Goal: Task Accomplishment & Management: Use online tool/utility

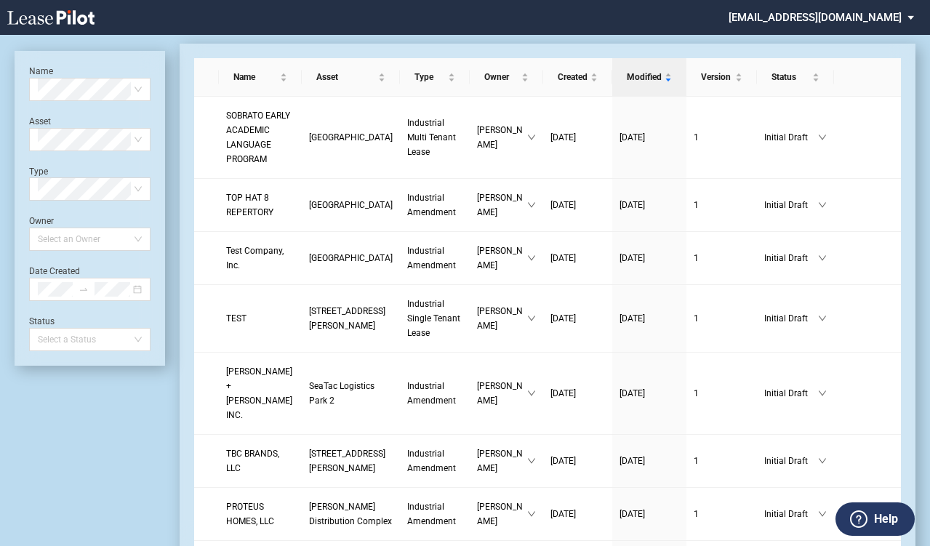
scroll to position [35, 0]
click at [902, 21] on md-select "[EMAIL_ADDRESS][DOMAIN_NAME]" at bounding box center [826, 16] width 199 height 33
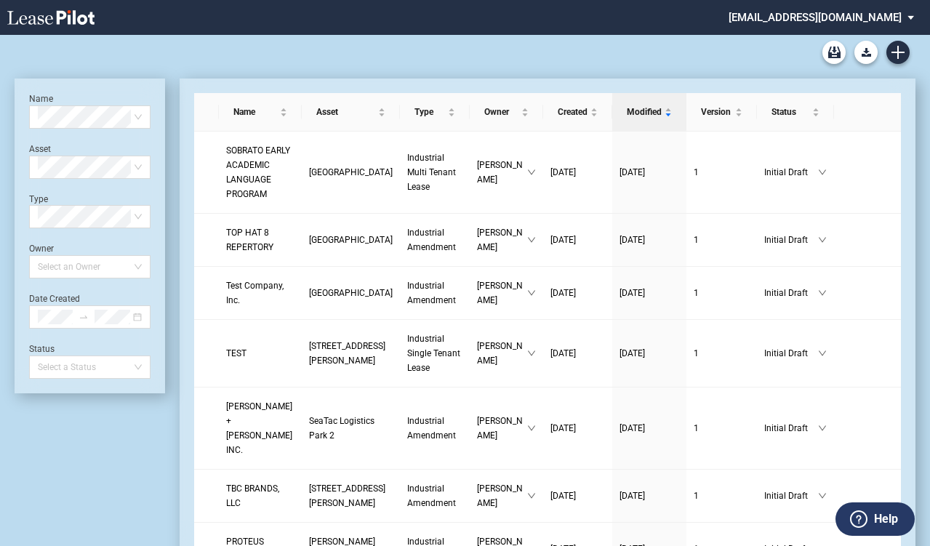
scroll to position [0, 0]
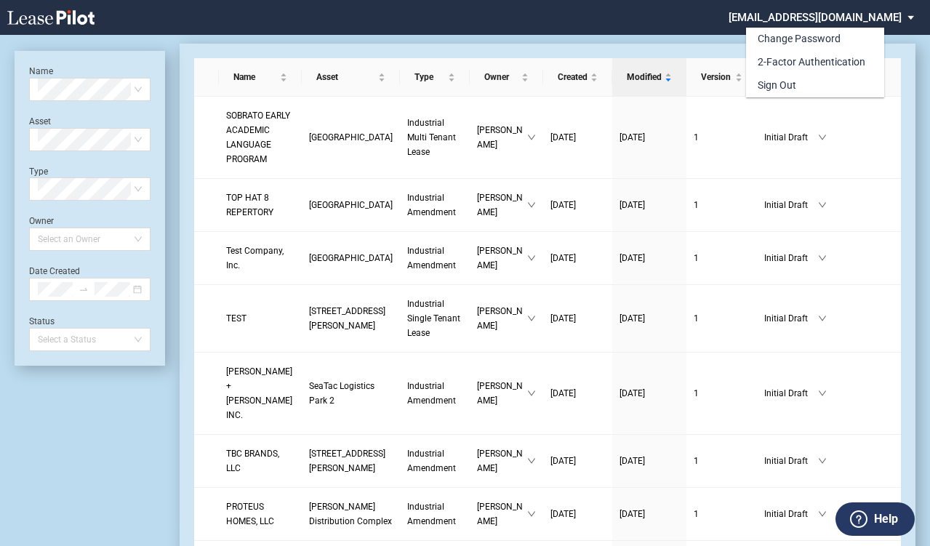
click at [360, 222] on md-backdrop at bounding box center [465, 290] width 930 height 581
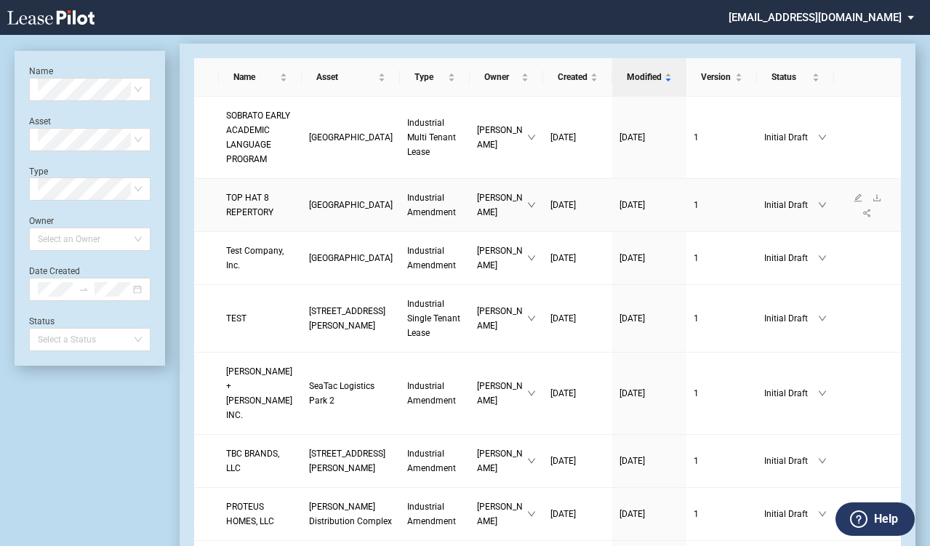
click at [325, 210] on span "Dow Business Center" at bounding box center [351, 205] width 84 height 10
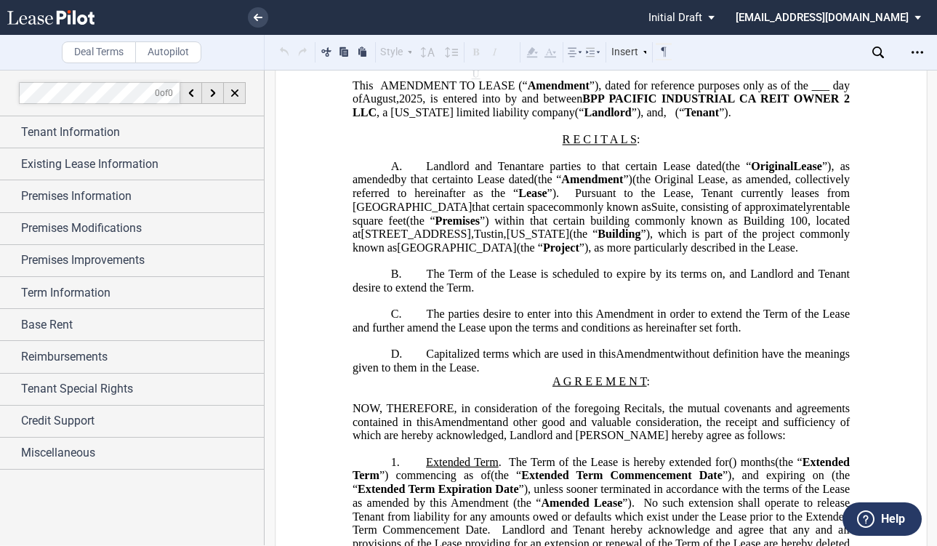
scroll to position [145, 0]
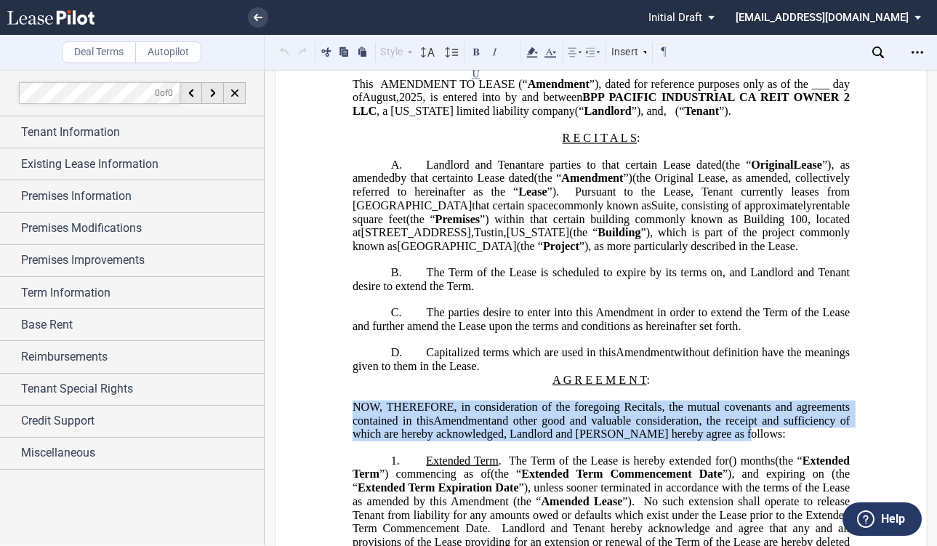
drag, startPoint x: 350, startPoint y: 432, endPoint x: 718, endPoint y: 464, distance: 369.2
click at [718, 441] on p "NOW, THEREFORE, in consideration of the foregoing Recitals, the mutual covenant…" at bounding box center [600, 420] width 497 height 41
drag, startPoint x: 708, startPoint y: 461, endPoint x: 325, endPoint y: 437, distance: 383.8
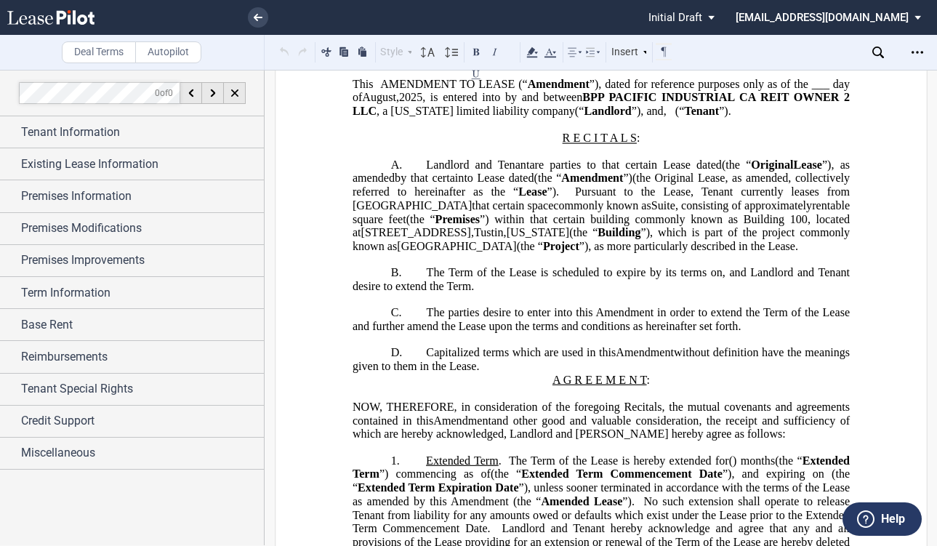
drag, startPoint x: 406, startPoint y: 443, endPoint x: 353, endPoint y: 428, distance: 54.3
click at [353, 427] on span "NOW, THEREFORE, in consideration of the foregoing Recitals, the mutual covenant…" at bounding box center [602, 413] width 500 height 26
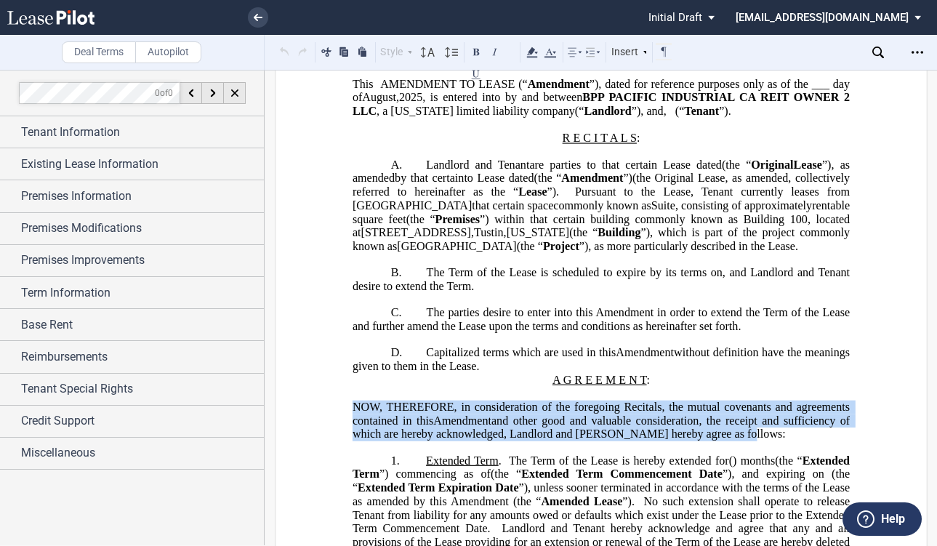
drag, startPoint x: 348, startPoint y: 431, endPoint x: 752, endPoint y: 467, distance: 405.0
click at [752, 441] on p "NOW, THEREFORE, in consideration of the foregoing Recitals, the mutual covenant…" at bounding box center [600, 420] width 497 height 41
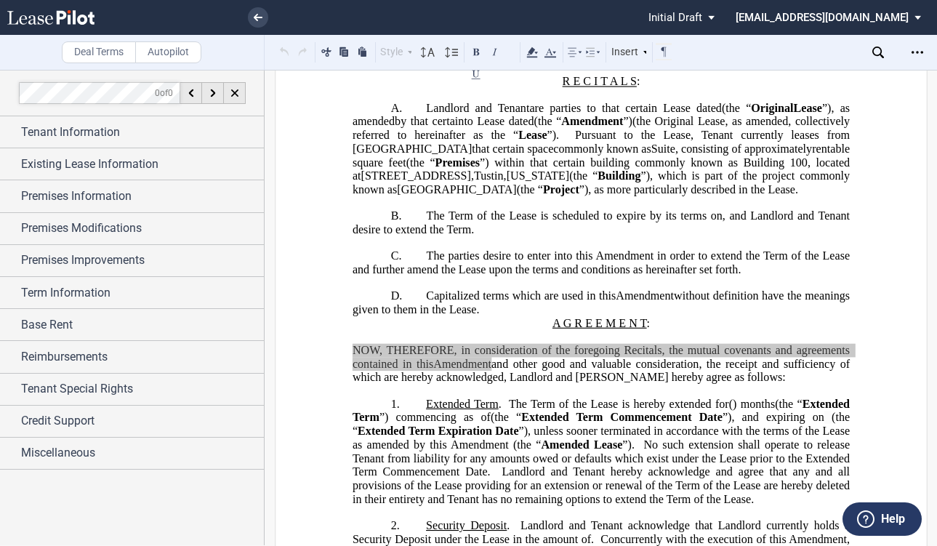
scroll to position [291, 0]
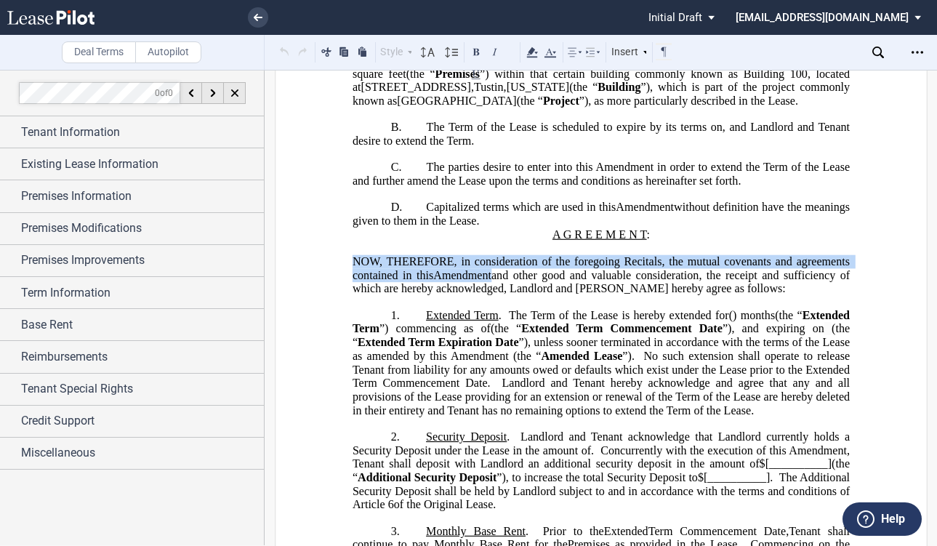
click at [746, 362] on span "”), unless sooner terminated in accordance with the terms of the Lease as amend…" at bounding box center [602, 349] width 500 height 26
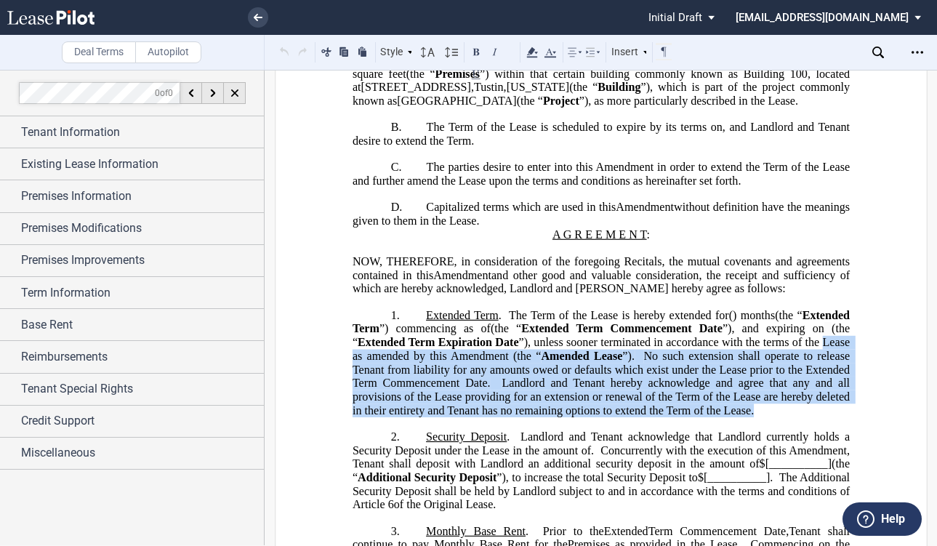
drag, startPoint x: 581, startPoint y: 383, endPoint x: 539, endPoint y: 452, distance: 80.5
click at [539, 417] on p "1. Extended Term . The Term of the Lease is hereby extended for ﻿ ﻿ ( ﻿ ﻿ ) mon…" at bounding box center [600, 362] width 497 height 109
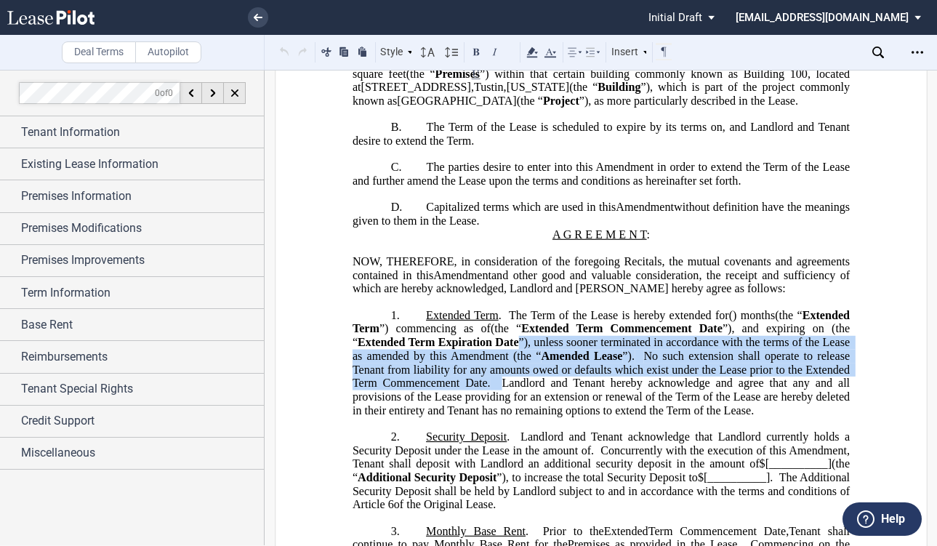
copy span "”), unless sooner terminated in accordance with the terms of the Lease as amend…"
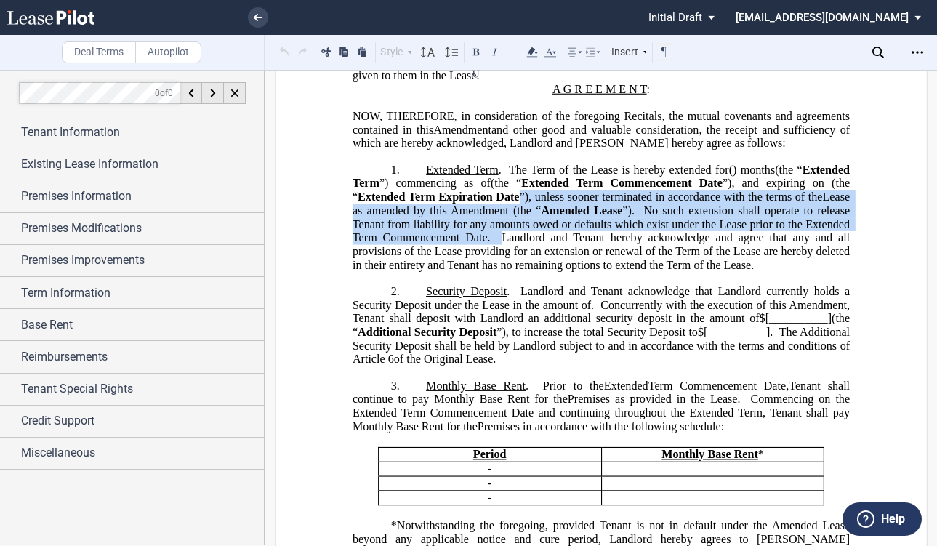
drag, startPoint x: 533, startPoint y: 426, endPoint x: 726, endPoint y: 461, distance: 196.5
click at [726, 433] on p "3. Monthly Base Rent . Prior to the New Extended Term Commencement Date, and su…" at bounding box center [600, 406] width 497 height 55
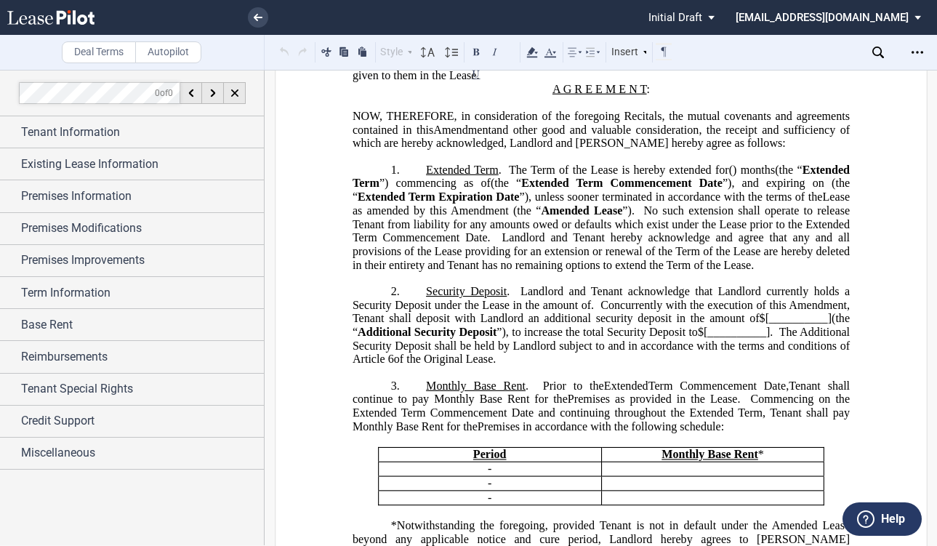
drag, startPoint x: 703, startPoint y: 456, endPoint x: 716, endPoint y: 467, distance: 17.0
click at [716, 433] on span "Premises in accordance with the following schedule:" at bounding box center [600, 426] width 246 height 13
drag, startPoint x: 726, startPoint y: 467, endPoint x: 531, endPoint y: 427, distance: 199.0
click at [531, 427] on p "3. Monthly Base Rent . Prior to the New Extended Term Commencement Date, and su…" at bounding box center [600, 406] width 497 height 55
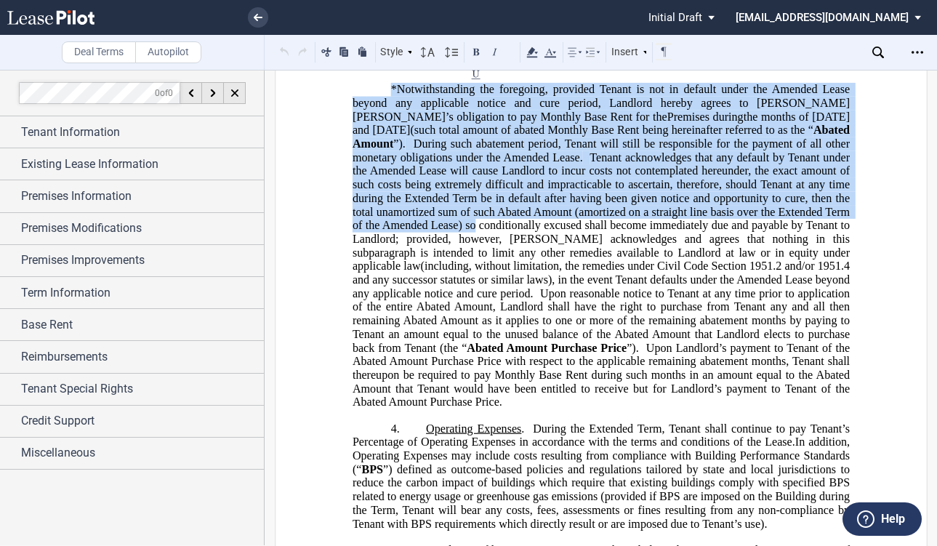
scroll to position [945, 0]
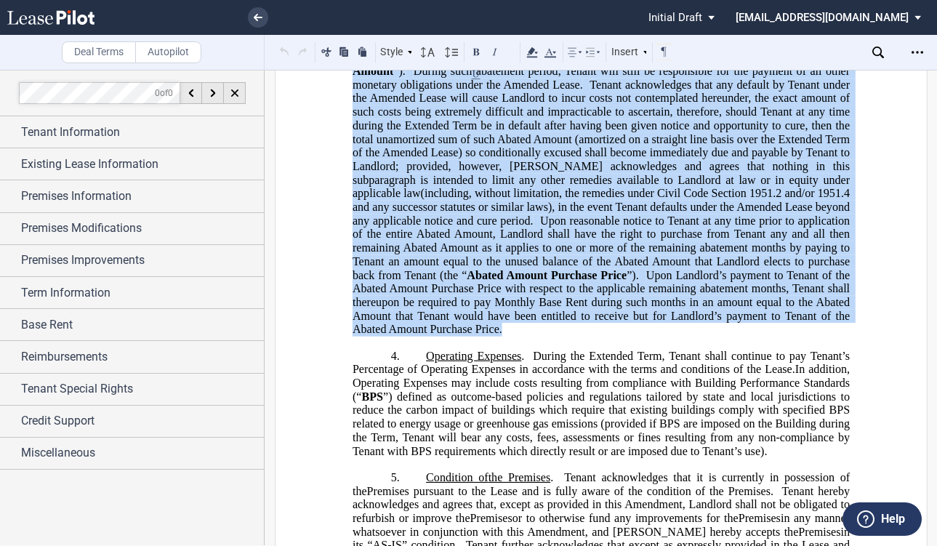
drag, startPoint x: 389, startPoint y: 200, endPoint x: 499, endPoint y: 372, distance: 204.3
click at [499, 337] on p "*Notwithstanding the foregoing, provided Tenant is not in default under the Ame…" at bounding box center [600, 173] width 497 height 326
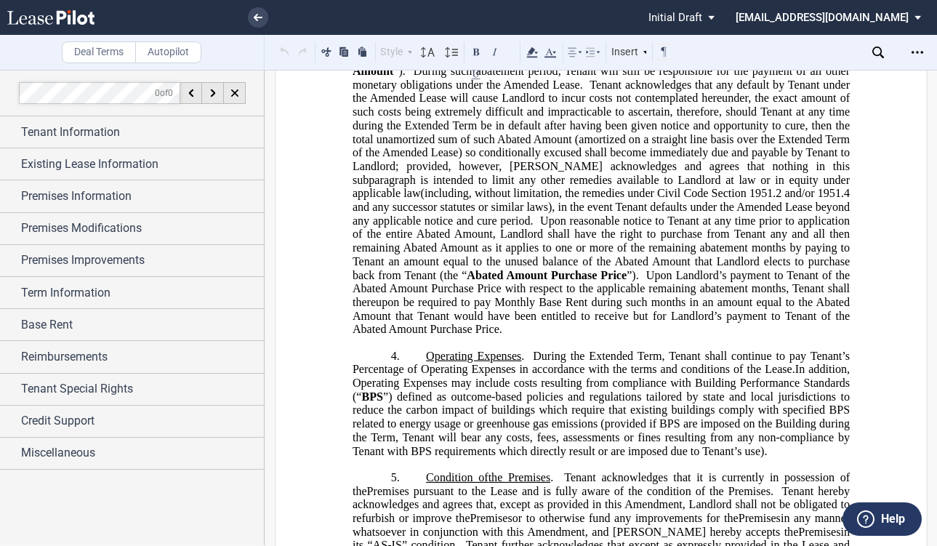
drag, startPoint x: 510, startPoint y: 334, endPoint x: 496, endPoint y: 362, distance: 30.9
click at [496, 335] on span "Upon Landlord’s payment to Tenant of the Abated Amount Purchase Price with resp…" at bounding box center [602, 301] width 500 height 67
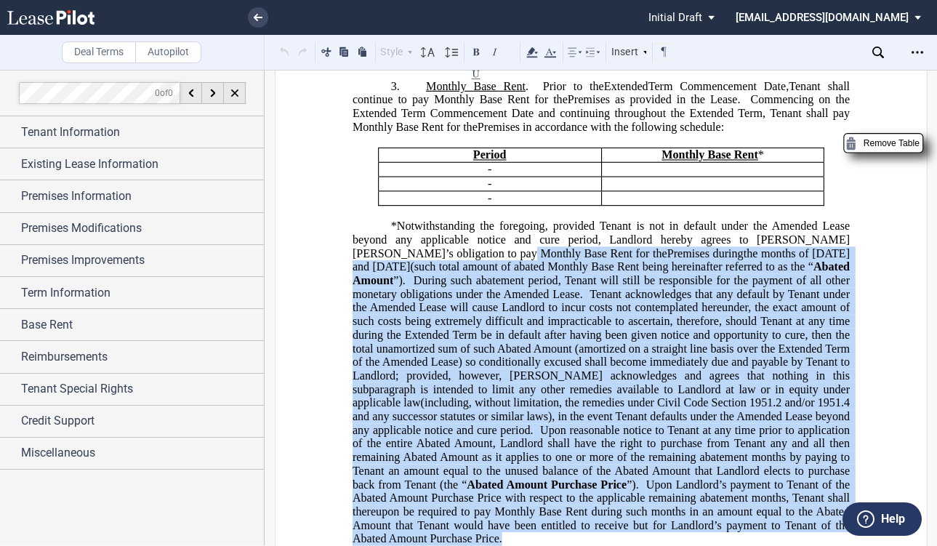
scroll to position [581, 0]
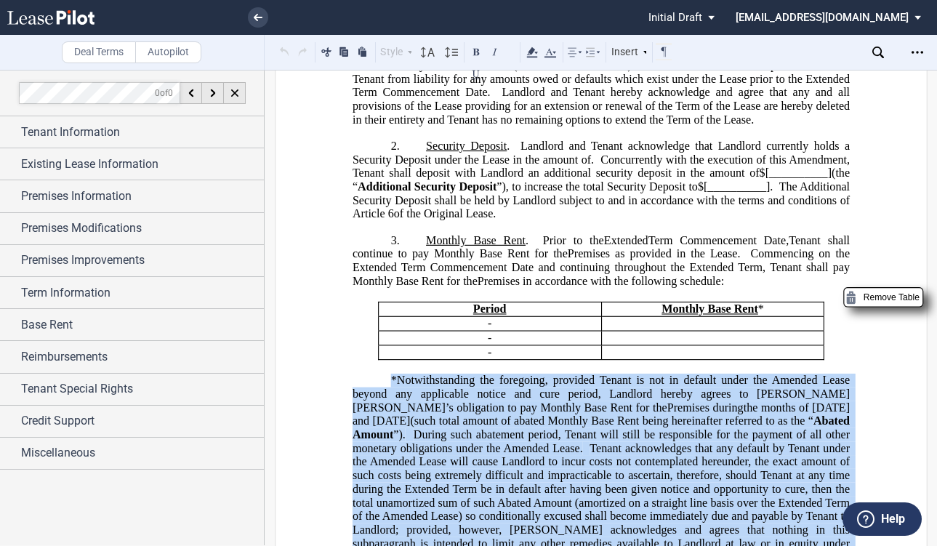
drag, startPoint x: 504, startPoint y: 369, endPoint x: 379, endPoint y: 417, distance: 133.5
click at [379, 417] on p "*Notwithstanding the foregoing, provided Tenant is not in default under the Ame…" at bounding box center [600, 537] width 497 height 326
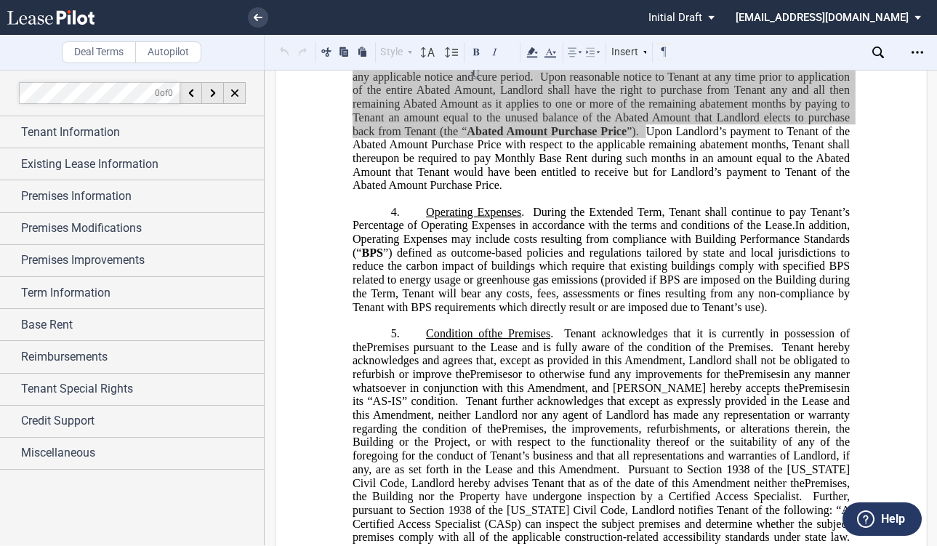
scroll to position [1090, 0]
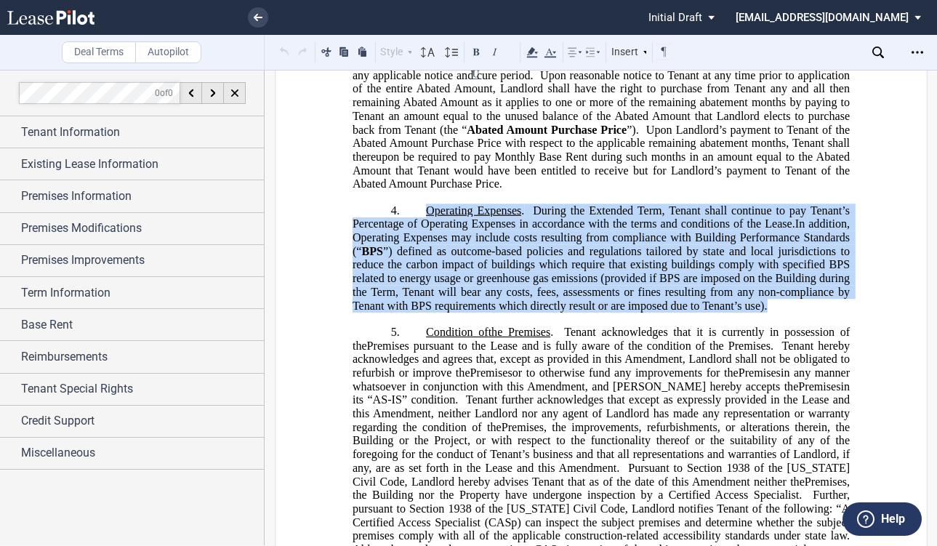
drag, startPoint x: 420, startPoint y: 252, endPoint x: 768, endPoint y: 345, distance: 360.4
click at [768, 313] on p "4. Operating Expenses . During the Extended Term, Tenant shall continue to pay …" at bounding box center [600, 258] width 497 height 109
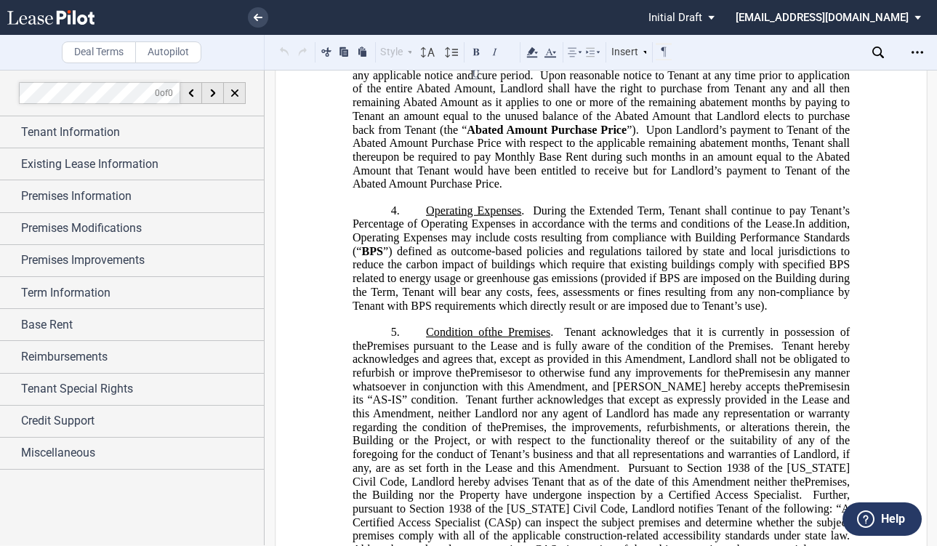
drag, startPoint x: 707, startPoint y: 321, endPoint x: 607, endPoint y: 323, distance: 100.3
click at [556, 309] on span "”) defined as outcome-based policies and regulations tailored by state and loca…" at bounding box center [602, 277] width 500 height 67
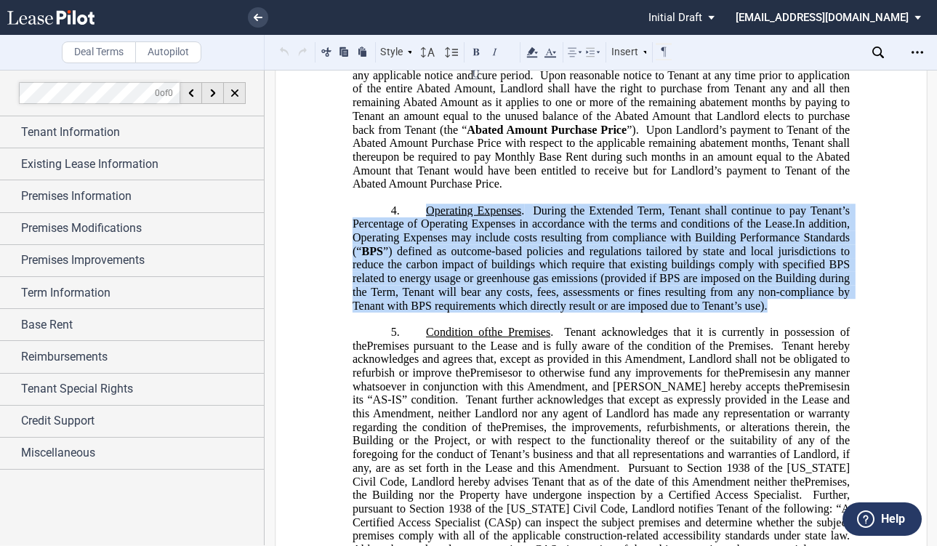
drag, startPoint x: 778, startPoint y: 352, endPoint x: 422, endPoint y: 254, distance: 369.4
click at [422, 254] on p "4. Operating Expenses . During the Extended Term, Tenant shall continue to pay …" at bounding box center [600, 258] width 497 height 109
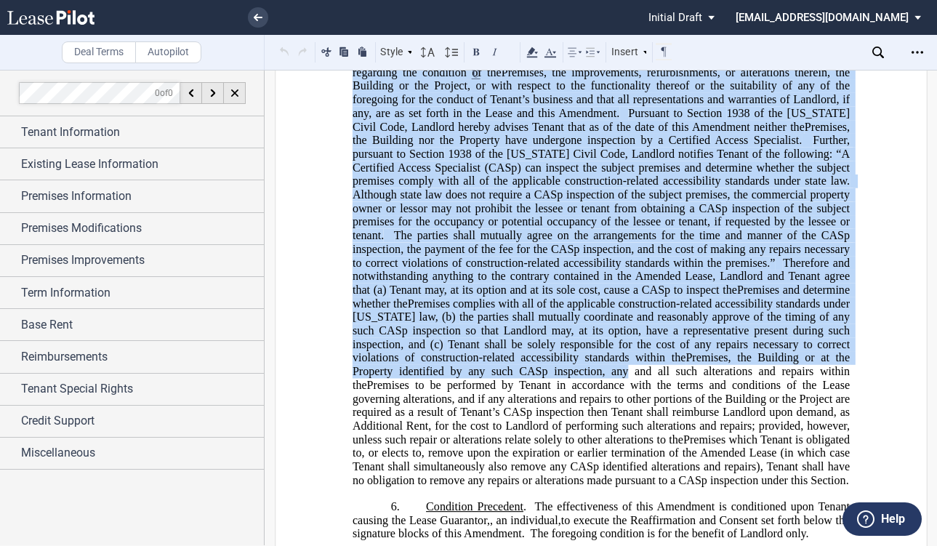
scroll to position [1526, 0]
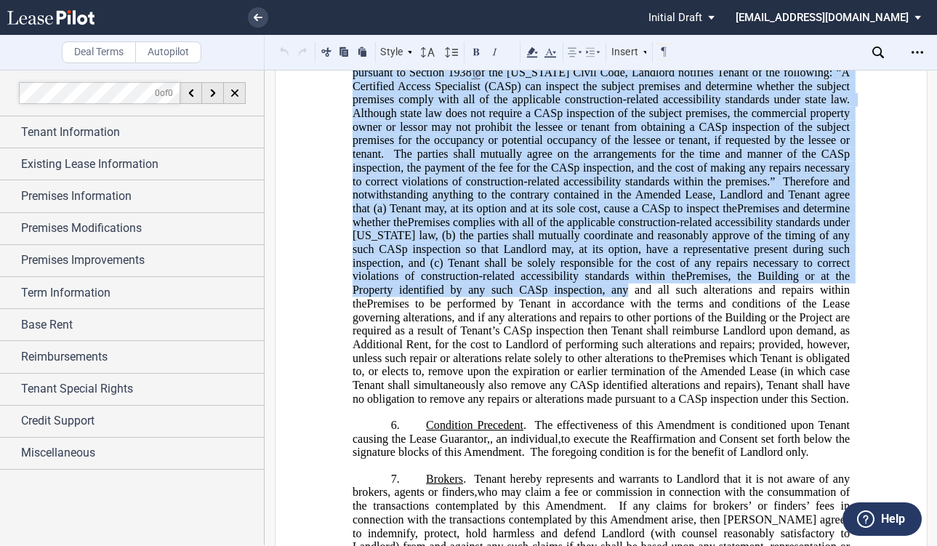
drag, startPoint x: 422, startPoint y: 229, endPoint x: 837, endPoint y: 437, distance: 464.2
click at [837, 406] on p "5. Condition of the Current Premises the Original Premises the Premises the Ret…" at bounding box center [600, 148] width 497 height 517
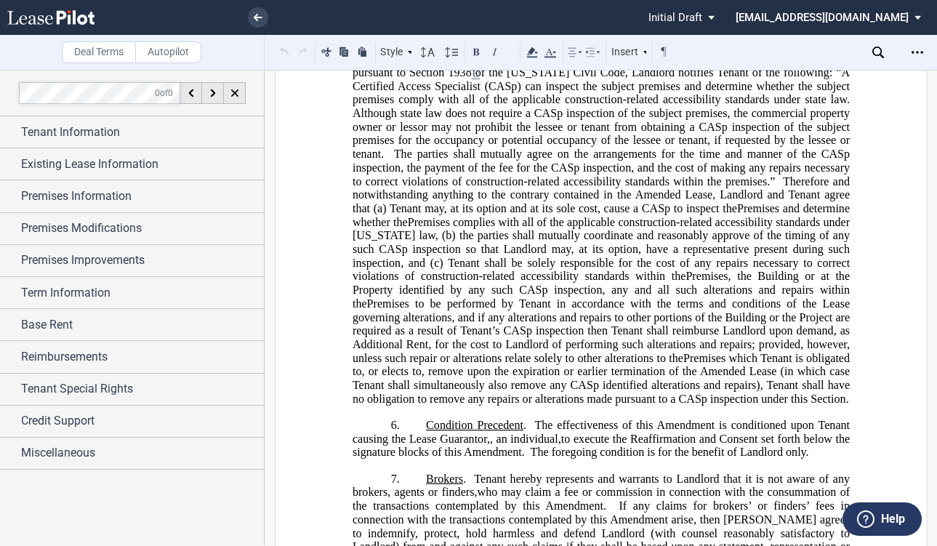
drag, startPoint x: 752, startPoint y: 345, endPoint x: 741, endPoint y: 416, distance: 72.7
click at [704, 364] on span "Premises to be performed by Tenant in accordance with the terms and conditions …" at bounding box center [602, 330] width 500 height 67
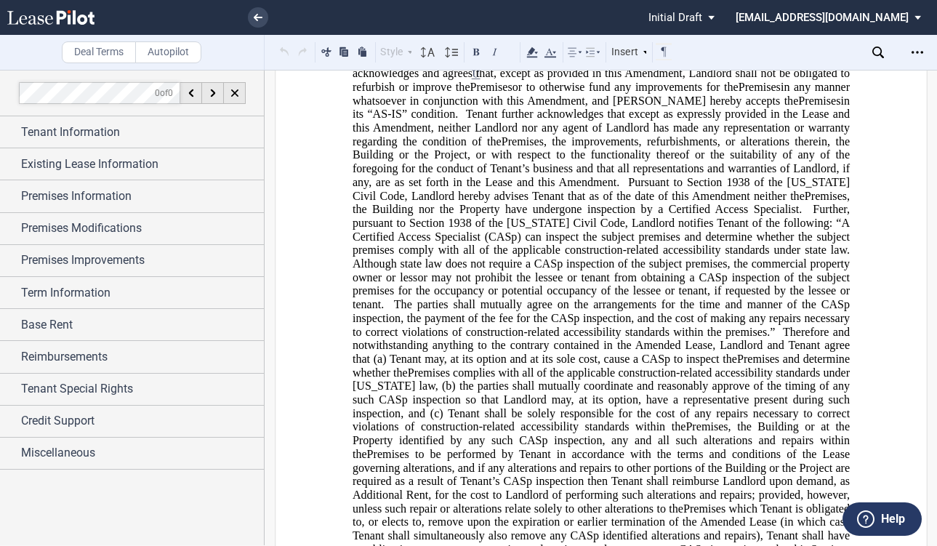
scroll to position [1090, 0]
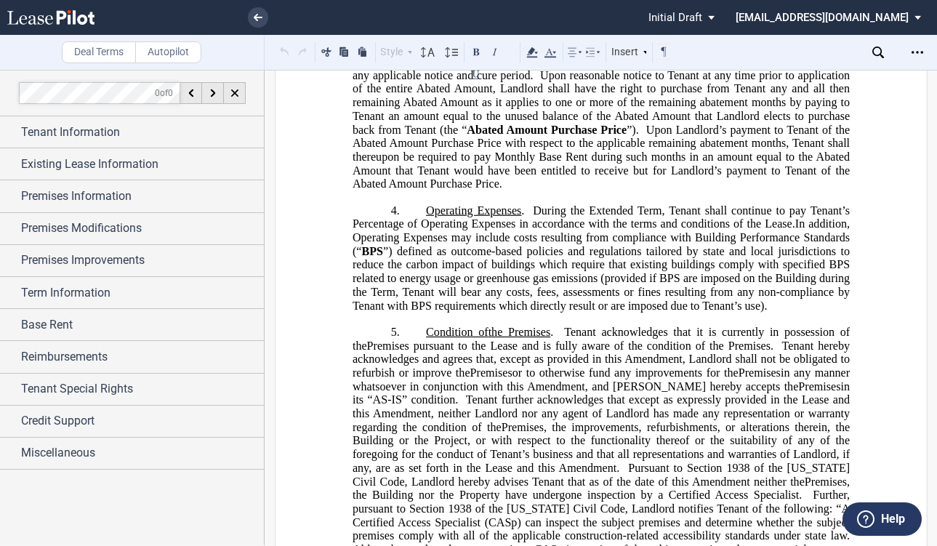
drag, startPoint x: 834, startPoint y: 438, endPoint x: 405, endPoint y: 372, distance: 433.9
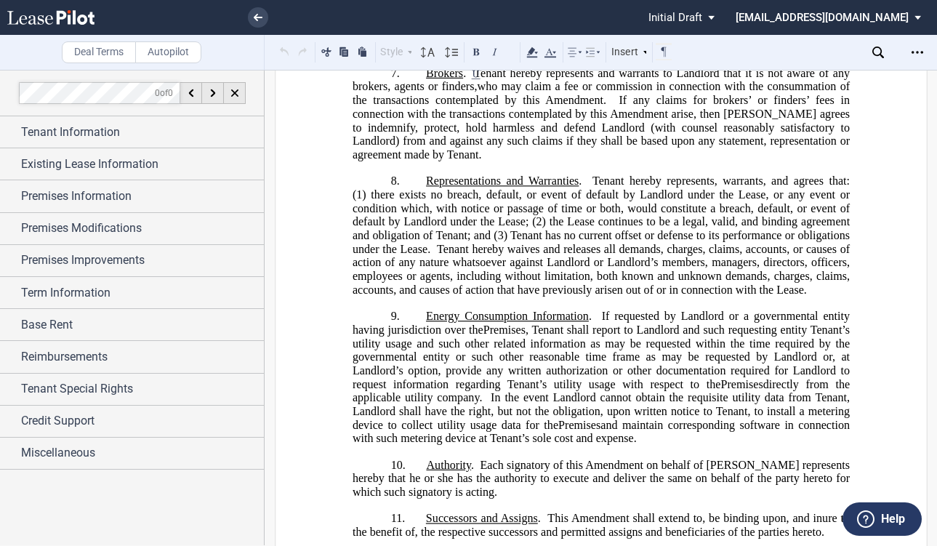
scroll to position [1962, 0]
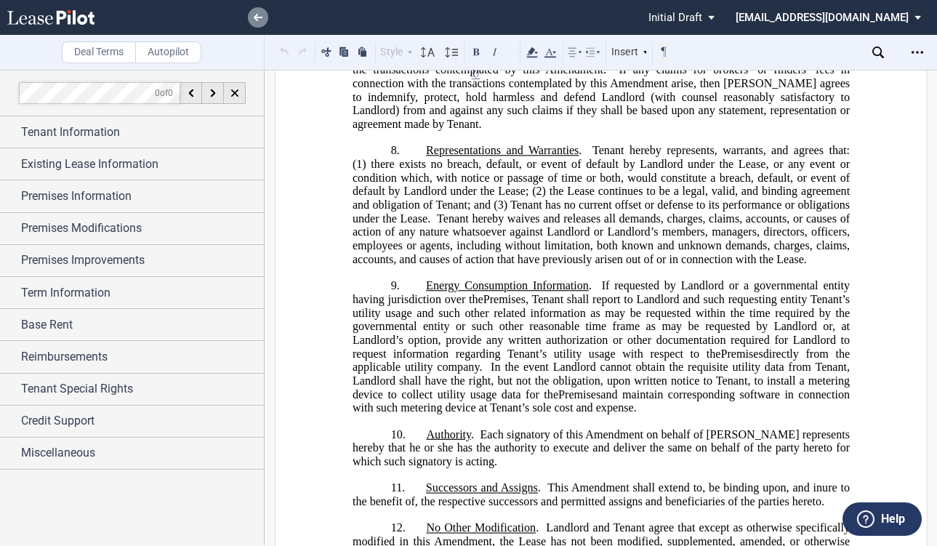
click at [253, 24] on link at bounding box center [258, 17] width 20 height 20
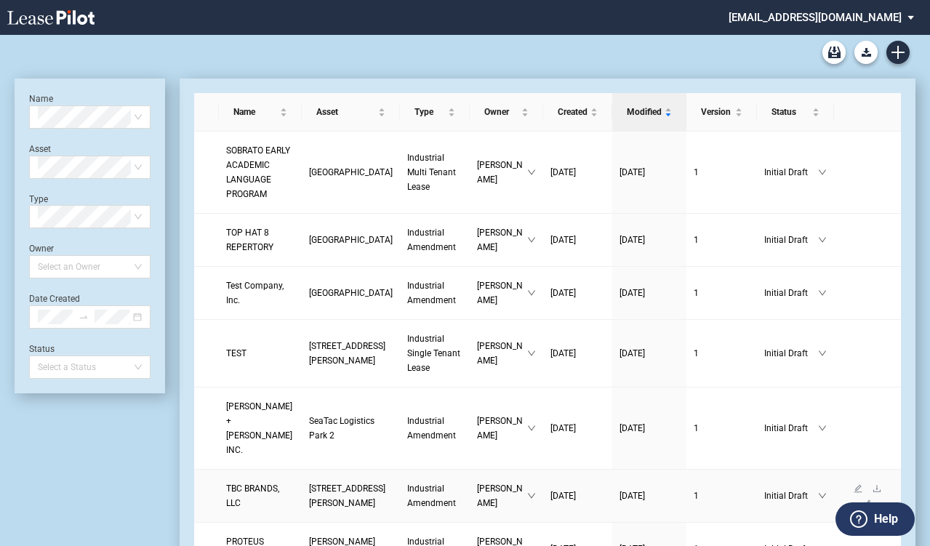
click at [312, 508] on span "[STREET_ADDRESS][PERSON_NAME]" at bounding box center [347, 495] width 76 height 25
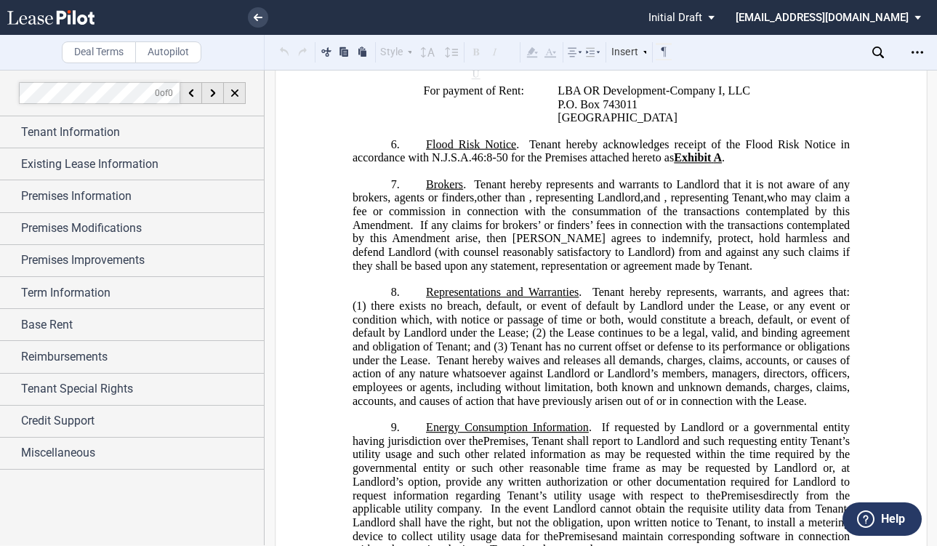
scroll to position [1454, 0]
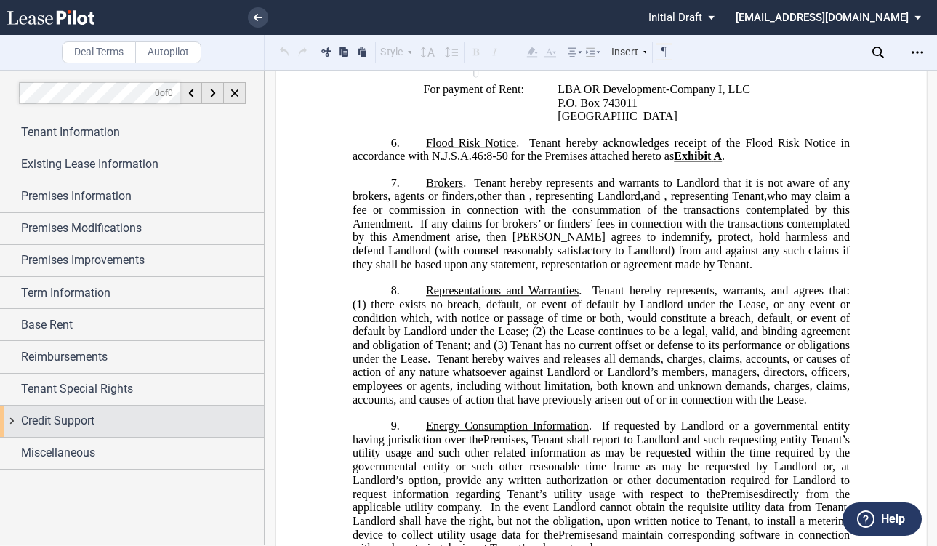
click at [99, 426] on div "Credit Support" at bounding box center [142, 420] width 243 height 17
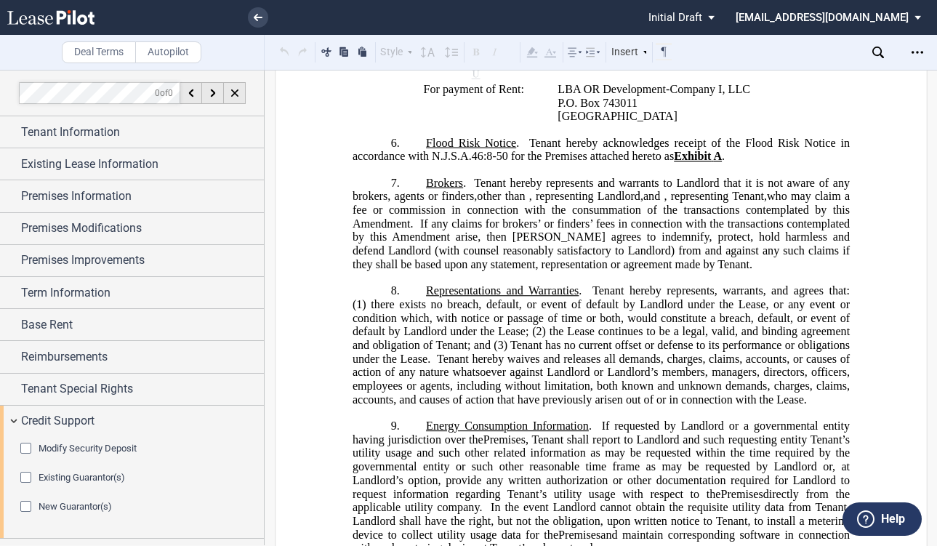
click at [89, 448] on span "Modify Security Deposit" at bounding box center [88, 448] width 98 height 11
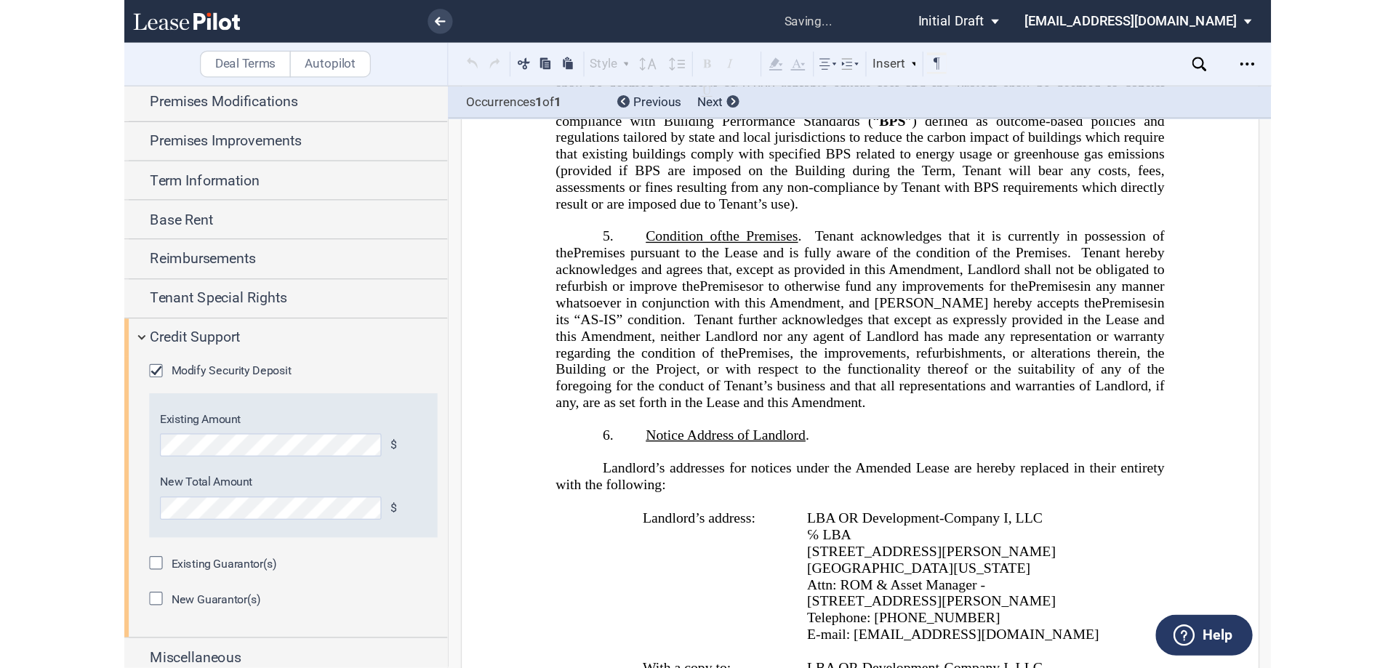
scroll to position [541, 0]
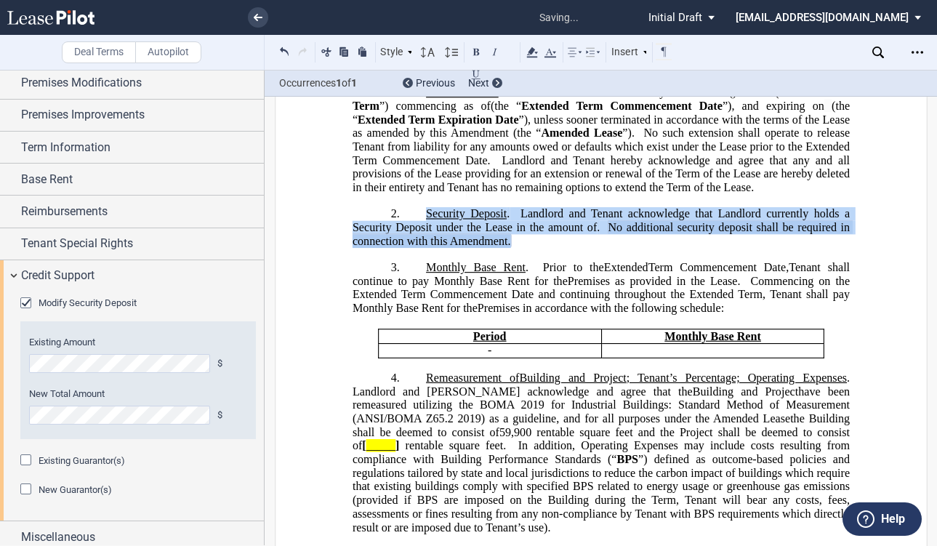
drag, startPoint x: 528, startPoint y: 279, endPoint x: 422, endPoint y: 257, distance: 108.5
click at [422, 248] on p "2. Security Deposit . Landlord and [PERSON_NAME] acknowledge that Landlord curr…" at bounding box center [600, 227] width 497 height 41
copy p "Security Deposit . Landlord and [PERSON_NAME] acknowledge that Landlord current…"
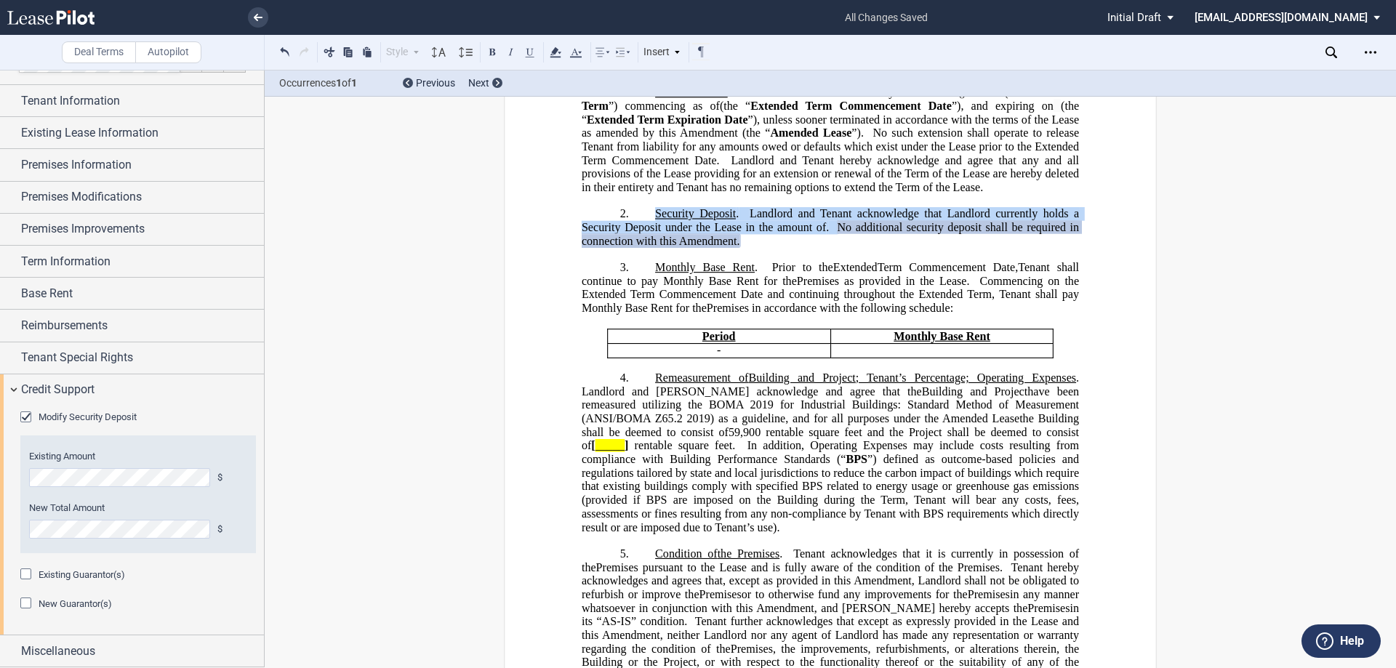
scroll to position [31, 0]
